Goal: Task Accomplishment & Management: Complete application form

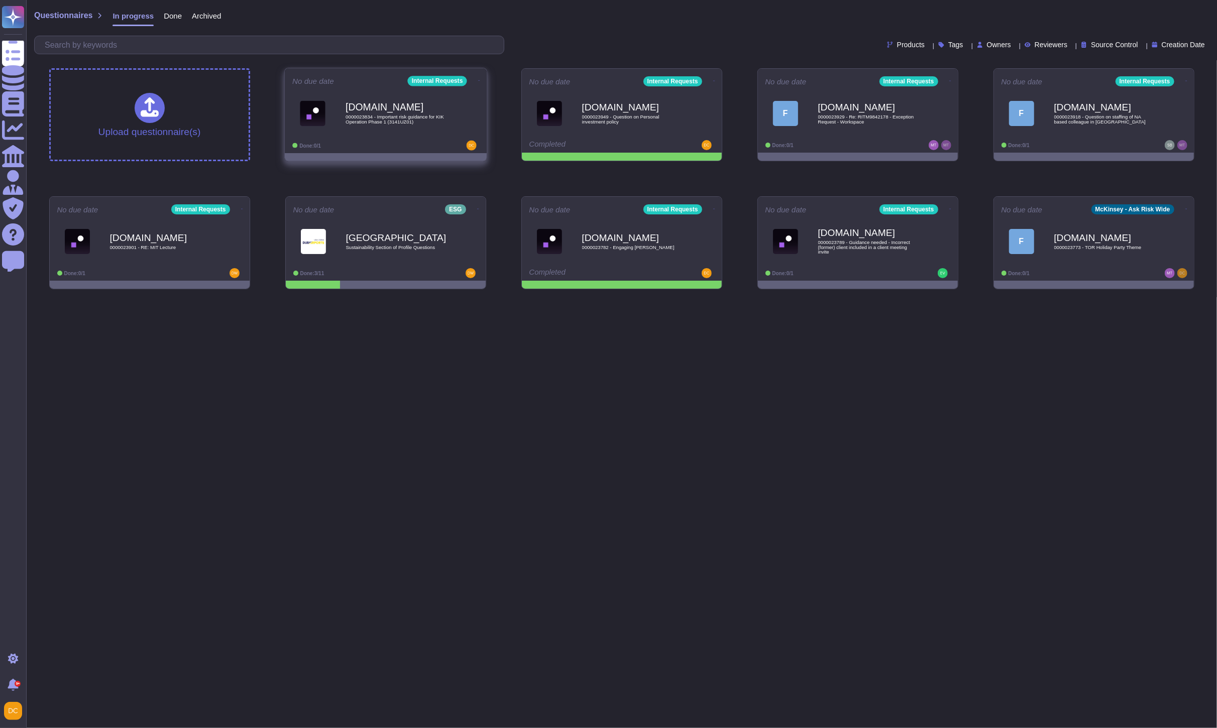
click at [375, 102] on b "[DOMAIN_NAME]" at bounding box center [396, 107] width 101 height 10
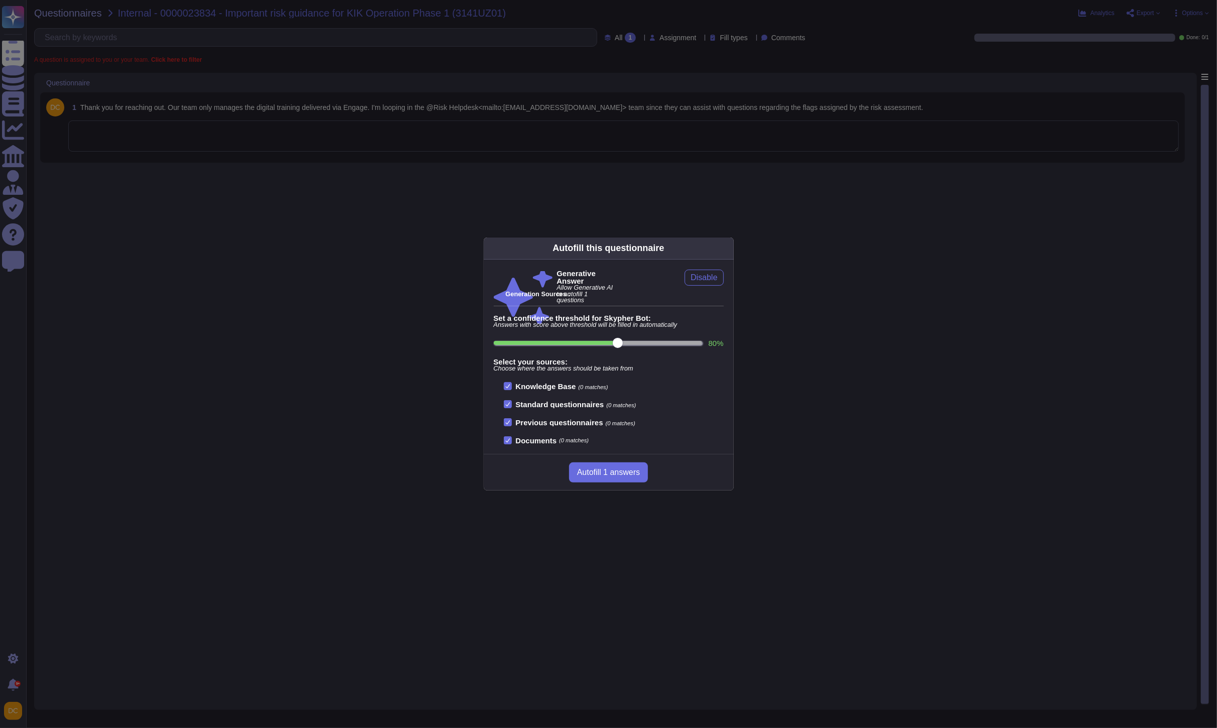
drag, startPoint x: 282, startPoint y: 136, endPoint x: 279, endPoint y: 141, distance: 5.9
click at [282, 136] on div "Autofill this questionnaire Generative Answer Allow Generative AI to autofill 1…" at bounding box center [608, 364] width 1217 height 728
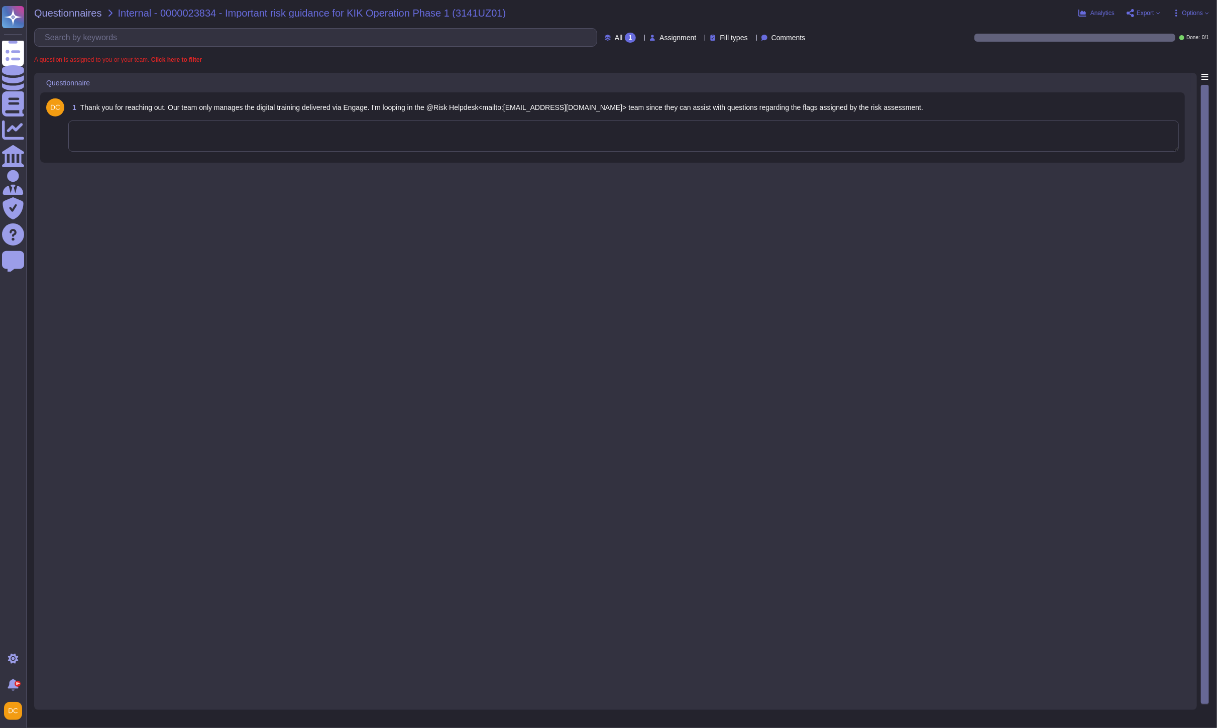
click at [282, 138] on textarea at bounding box center [623, 136] width 1110 height 31
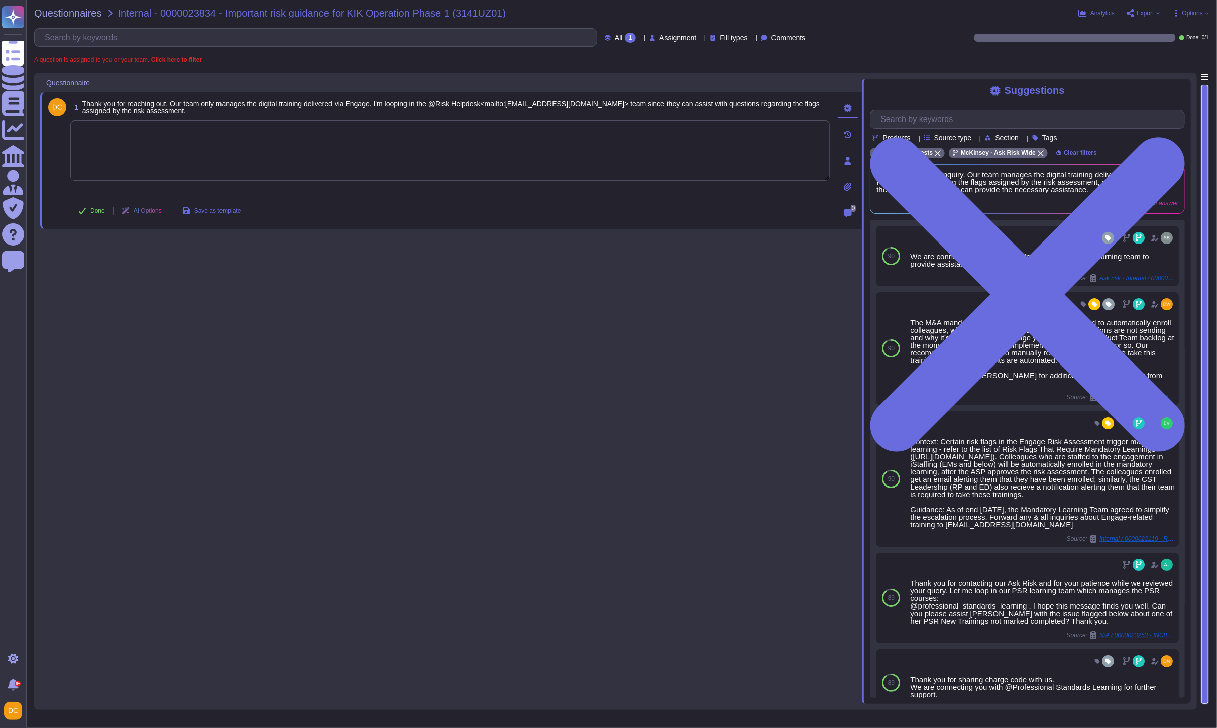
paste textarea "0000023834 - Important risk guidance for KIK Operation Phase 1 (3141UZ01)"
type textarea "0000023834 - Important risk guidance for KIK Operation Phase 1 (3141UZ01)"
click at [138, 156] on textarea at bounding box center [449, 151] width 759 height 60
paste textarea "After syndicating with CSR and engaging the technical team, please note that si…"
type textarea "After syndicating with CSR and engaging the technical team, please note that si…"
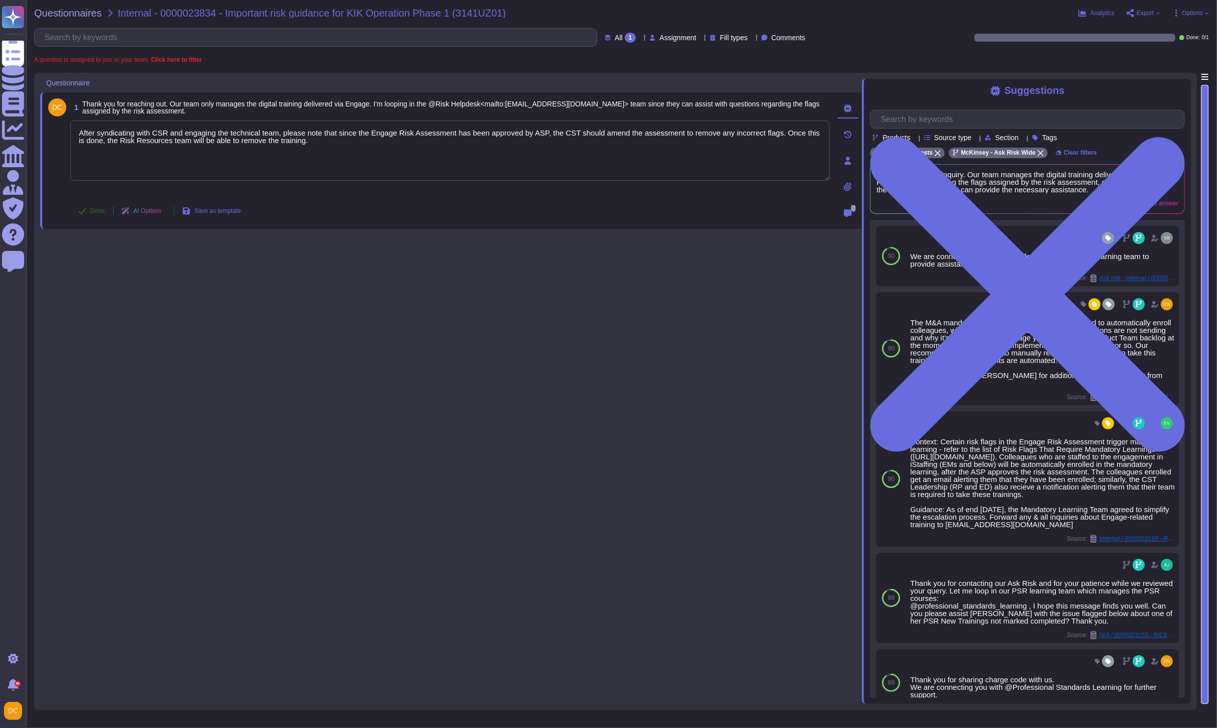
click at [91, 210] on span "Done" at bounding box center [97, 211] width 15 height 6
